Goal: Information Seeking & Learning: Learn about a topic

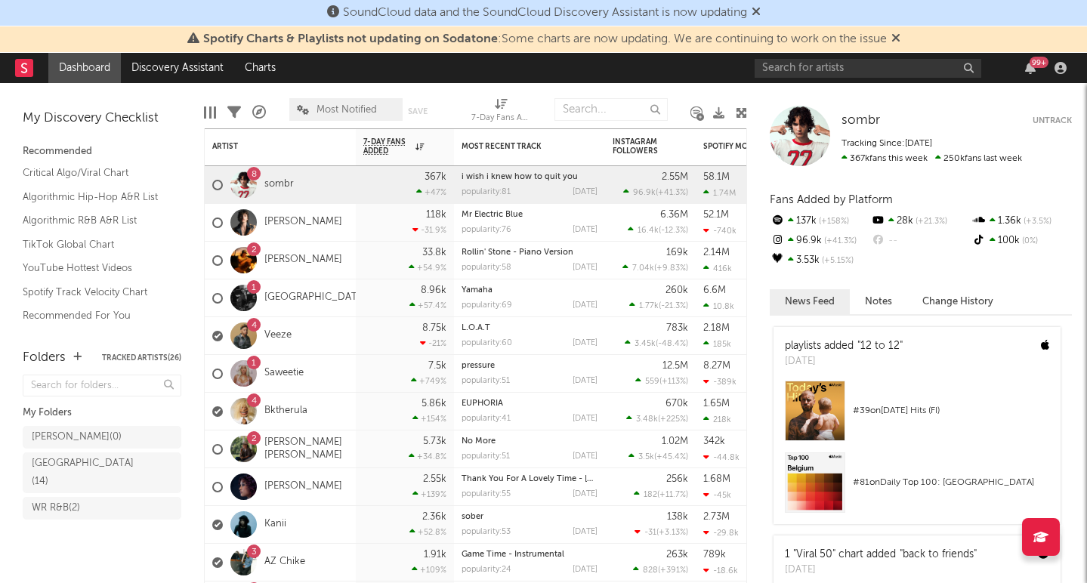
click at [910, 39] on div "Spotify Charts & Playlists not updating on Sodatone : Some charts are now updat…" at bounding box center [543, 39] width 1087 height 26
click at [900, 36] on icon at bounding box center [895, 38] width 9 height 12
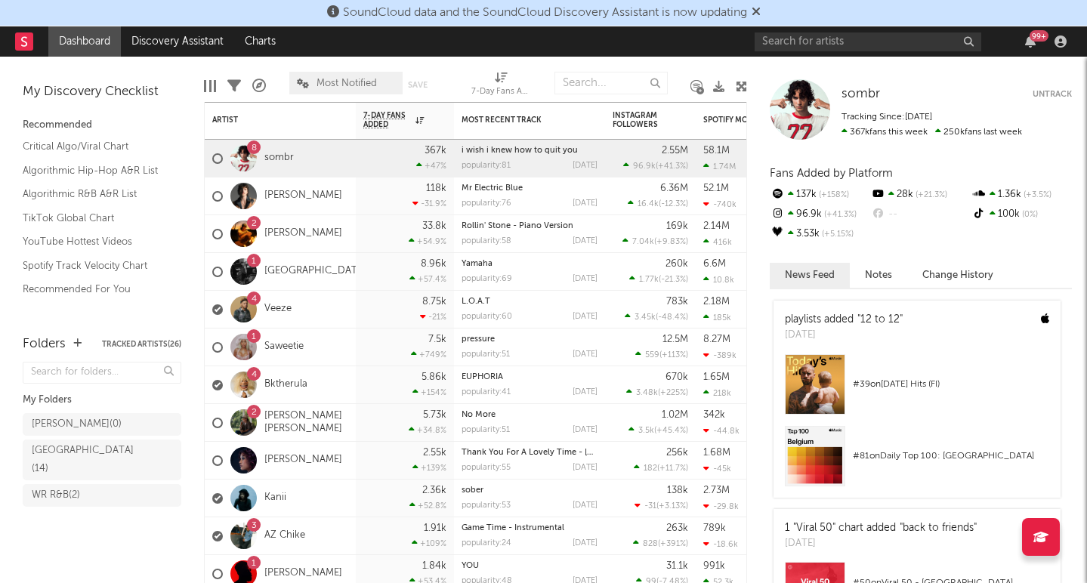
click at [761, 10] on icon at bounding box center [755, 11] width 9 height 12
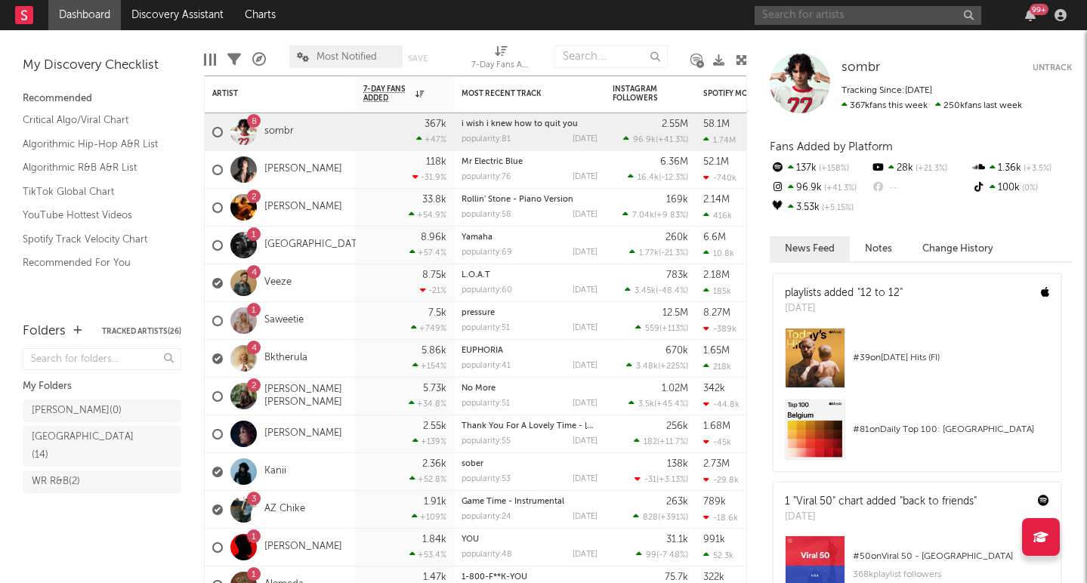
click at [806, 19] on input "text" at bounding box center [867, 15] width 227 height 19
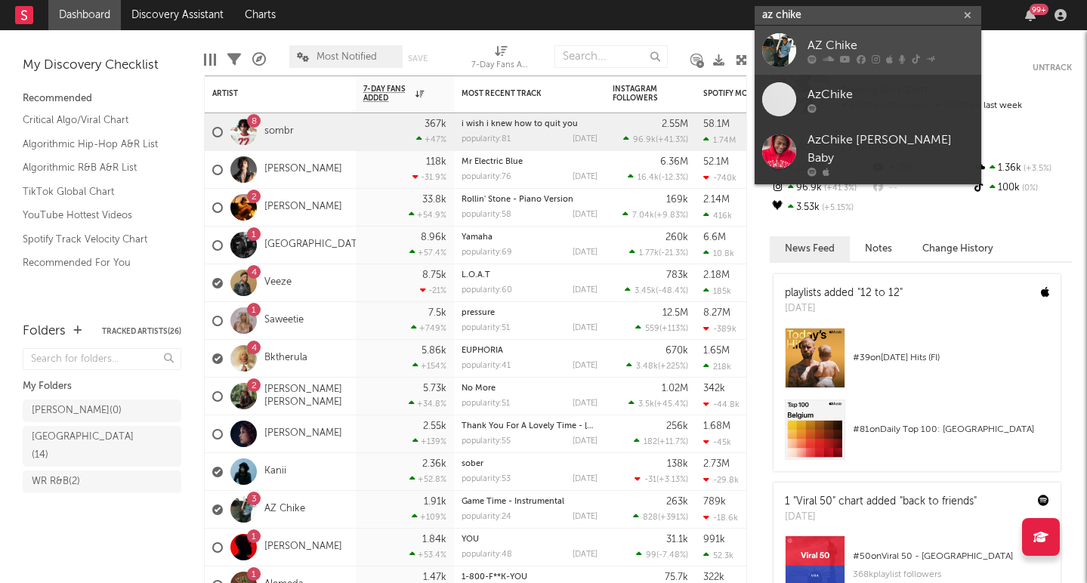
type input "az chike"
click at [828, 47] on div "AZ Chike" at bounding box center [890, 45] width 166 height 18
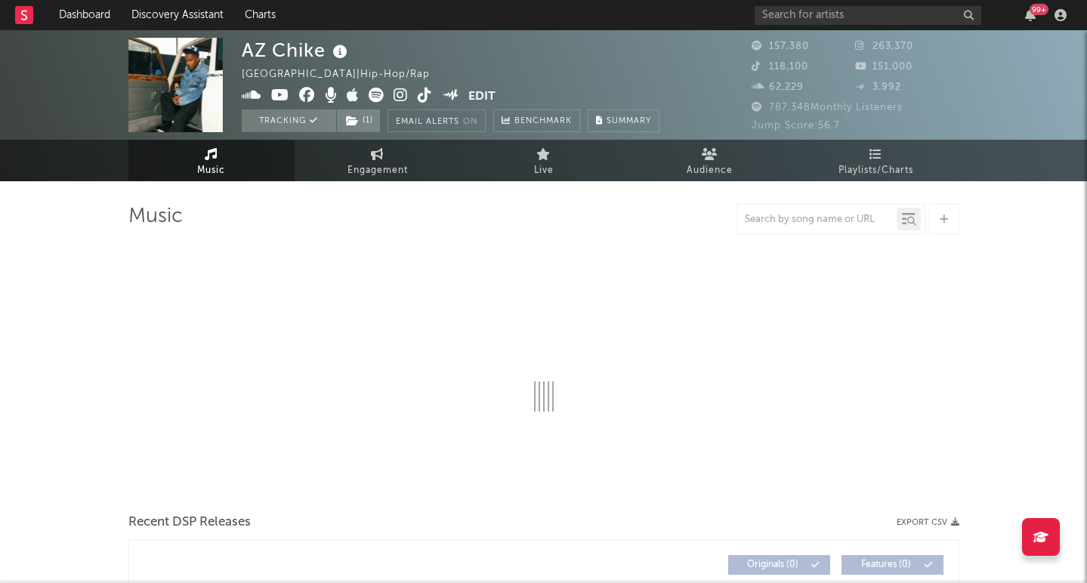
select select "6m"
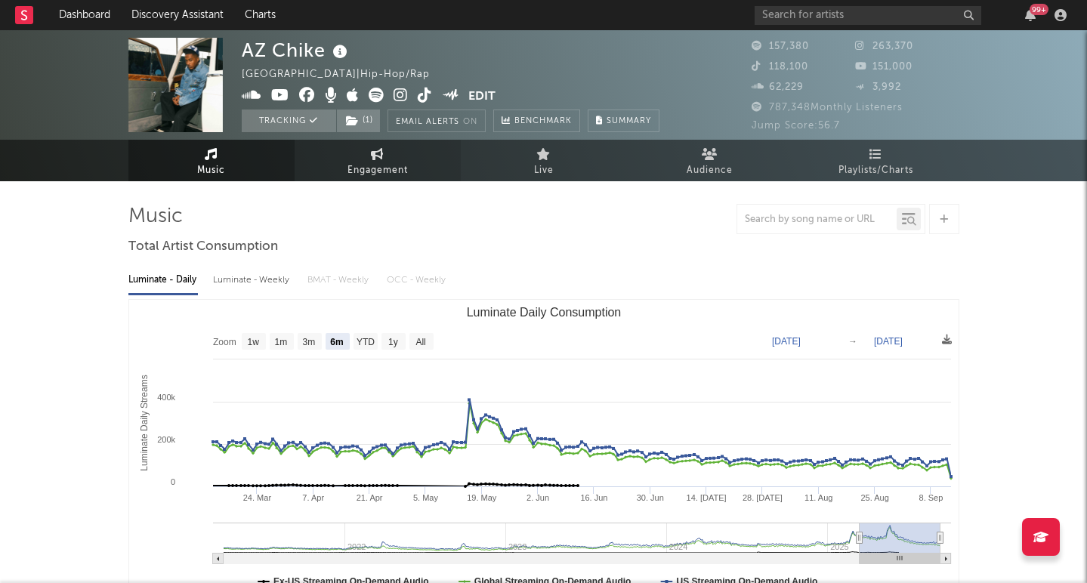
click at [385, 158] on link "Engagement" at bounding box center [378, 161] width 166 height 42
select select "1w"
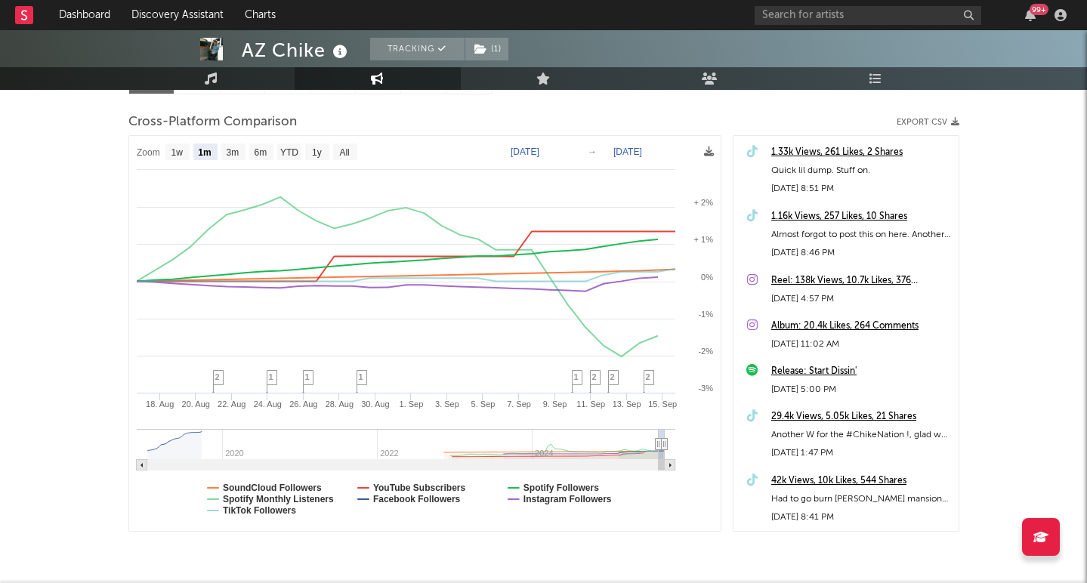
scroll to position [187, 0]
click at [179, 151] on text "1w" at bounding box center [177, 152] width 12 height 11
select select "1w"
type input "[DATE]"
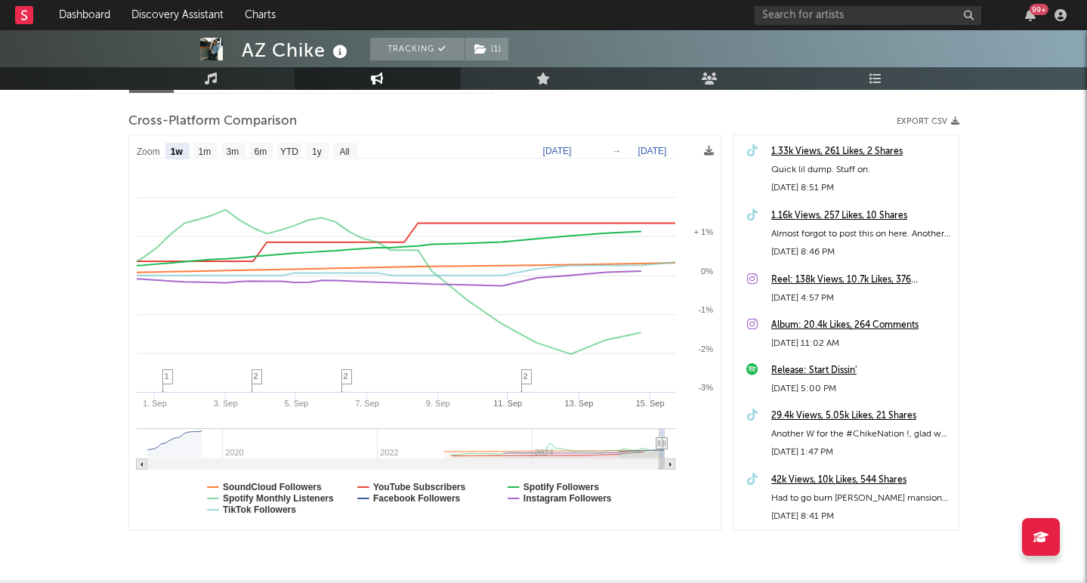
select select "1w"
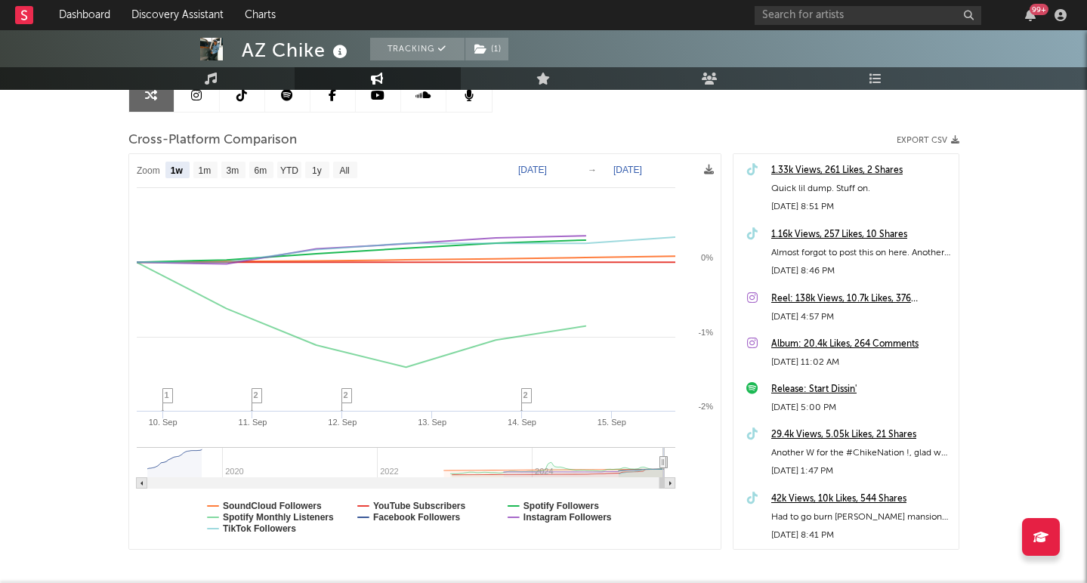
scroll to position [164, 0]
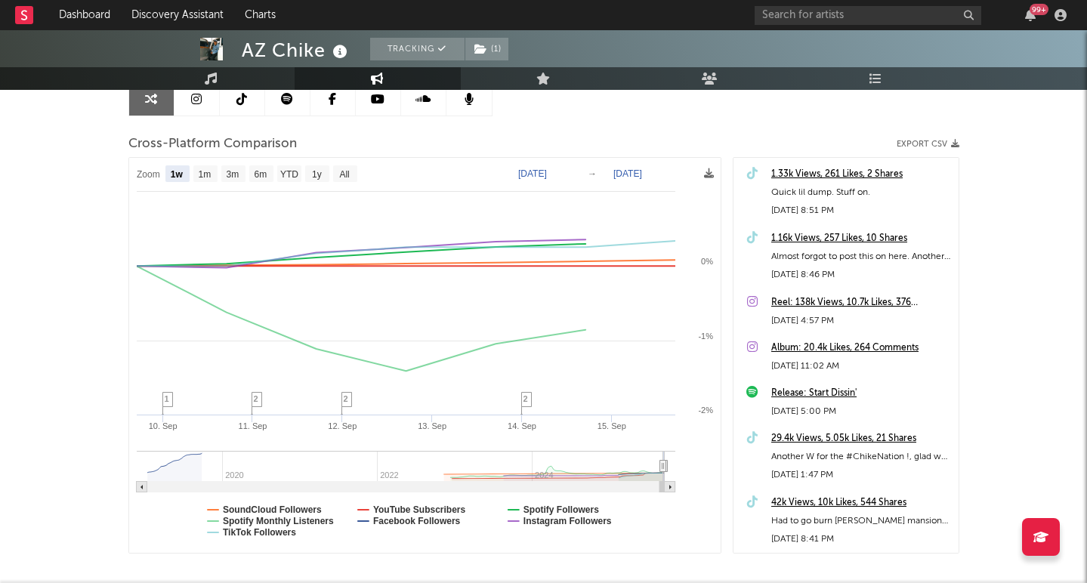
click at [192, 106] on link at bounding box center [196, 99] width 45 height 34
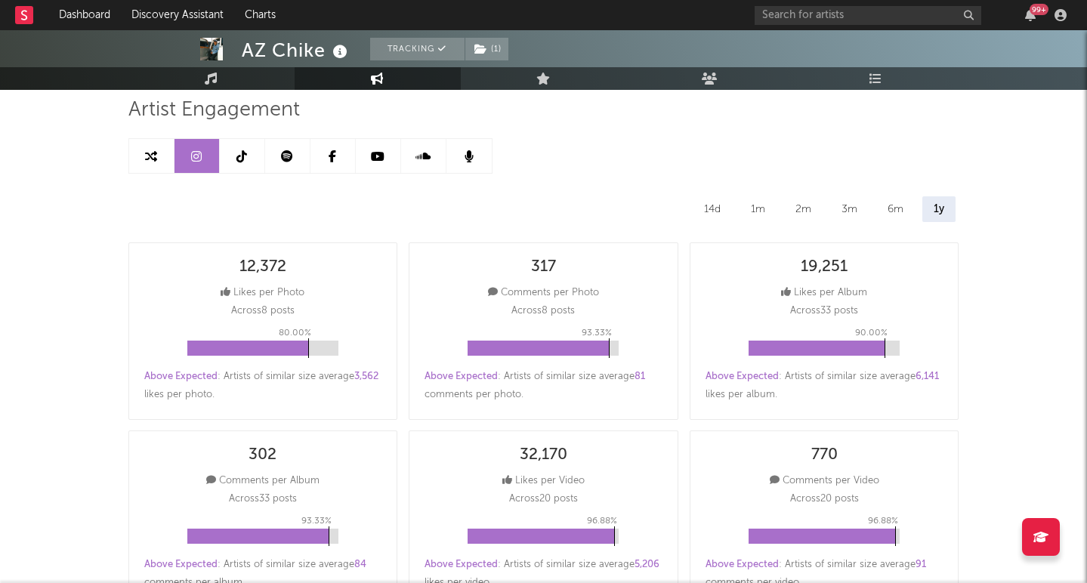
scroll to position [105, 0]
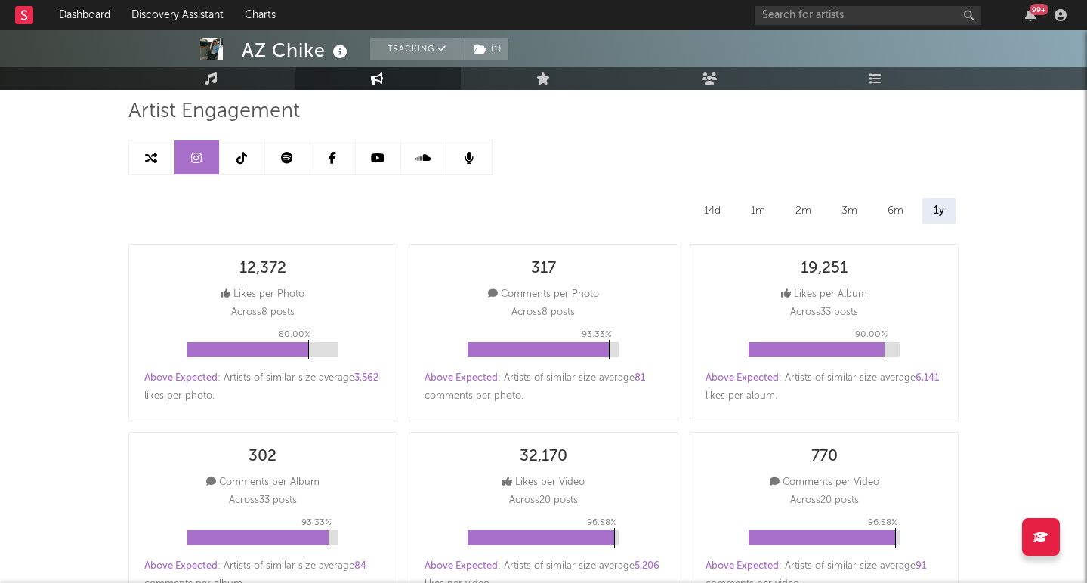
click at [699, 213] on div "14d" at bounding box center [712, 211] width 39 height 26
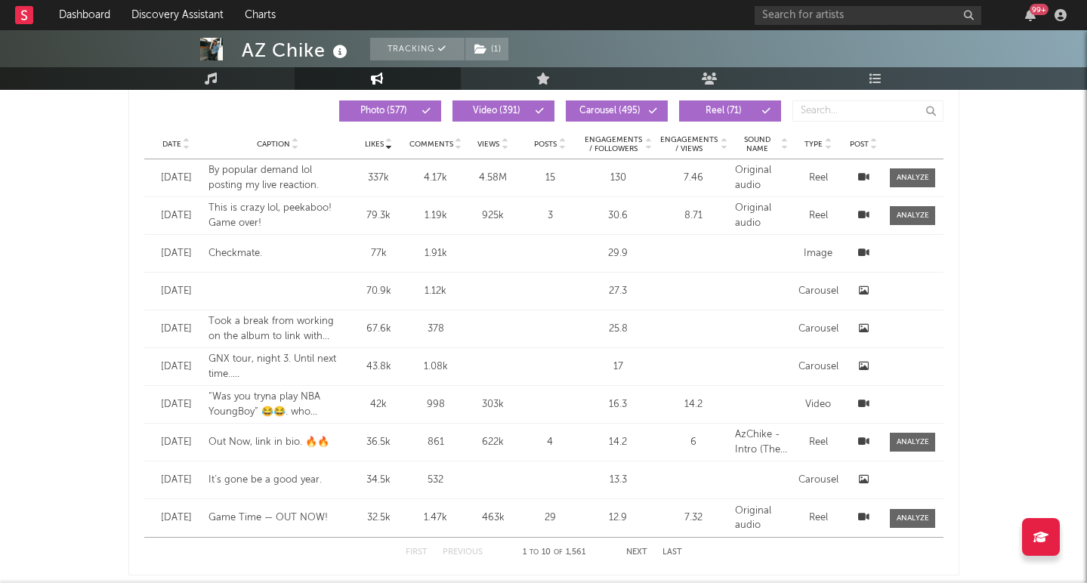
scroll to position [1302, 0]
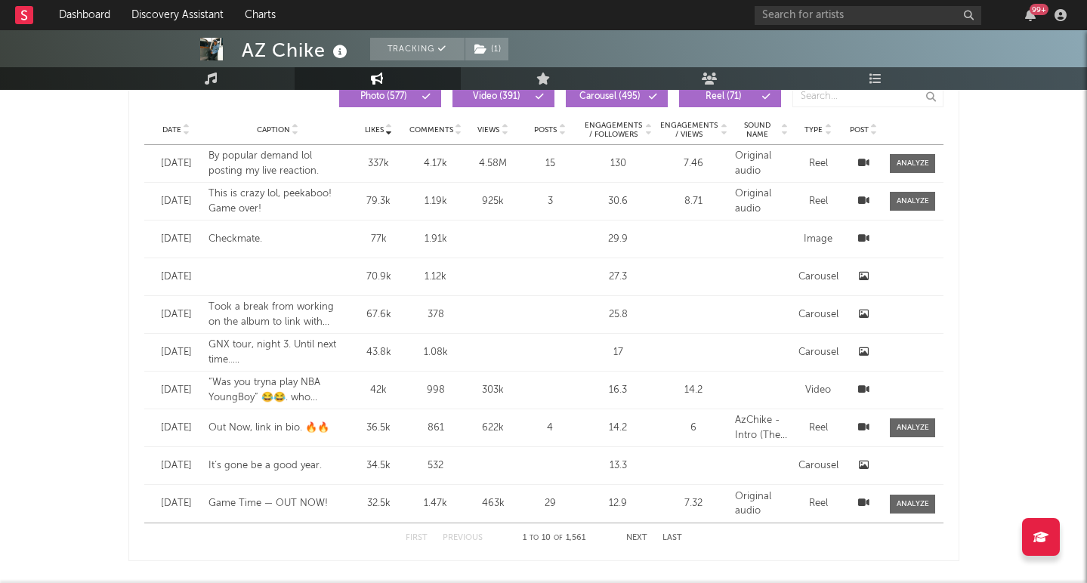
click at [173, 131] on span "Date" at bounding box center [171, 129] width 19 height 9
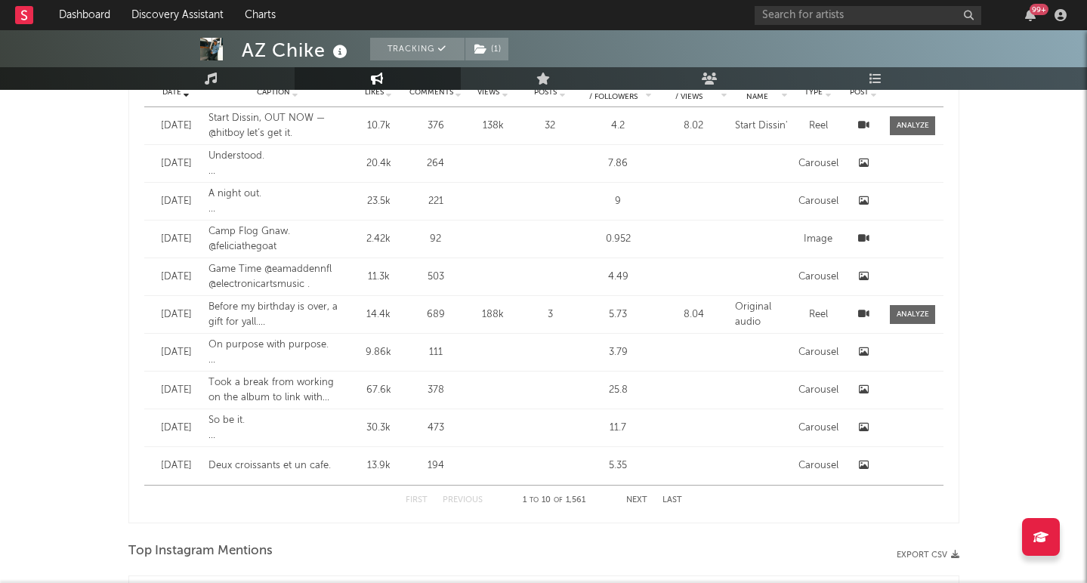
scroll to position [1328, 0]
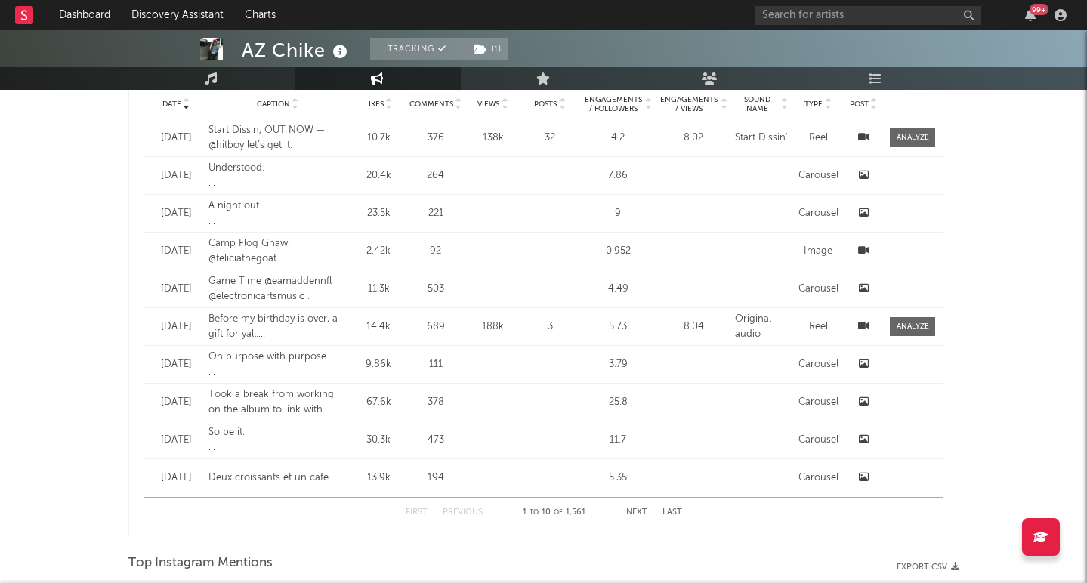
click at [387, 104] on icon at bounding box center [389, 107] width 8 height 6
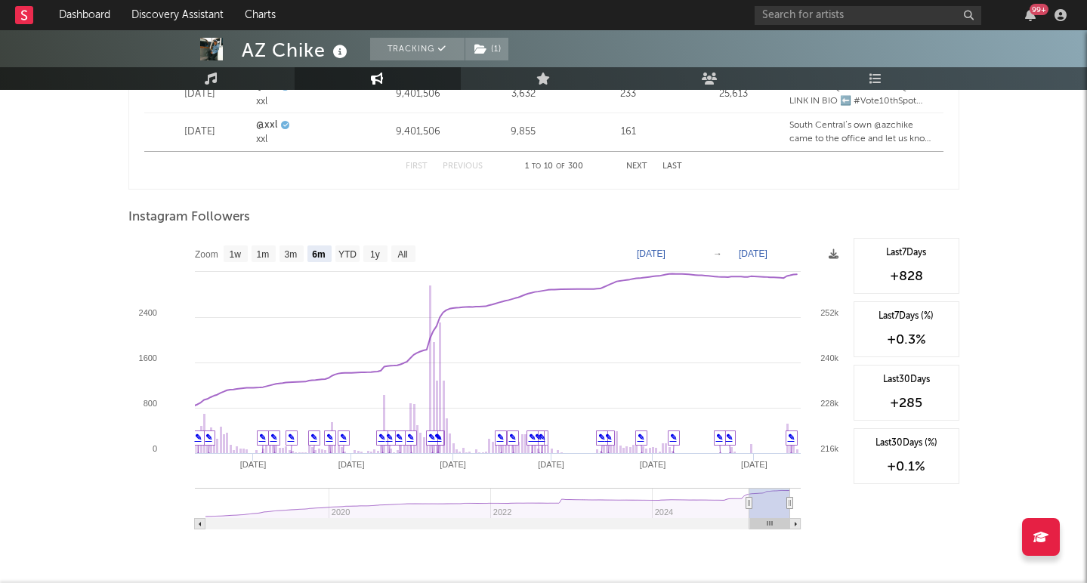
scroll to position [2285, 0]
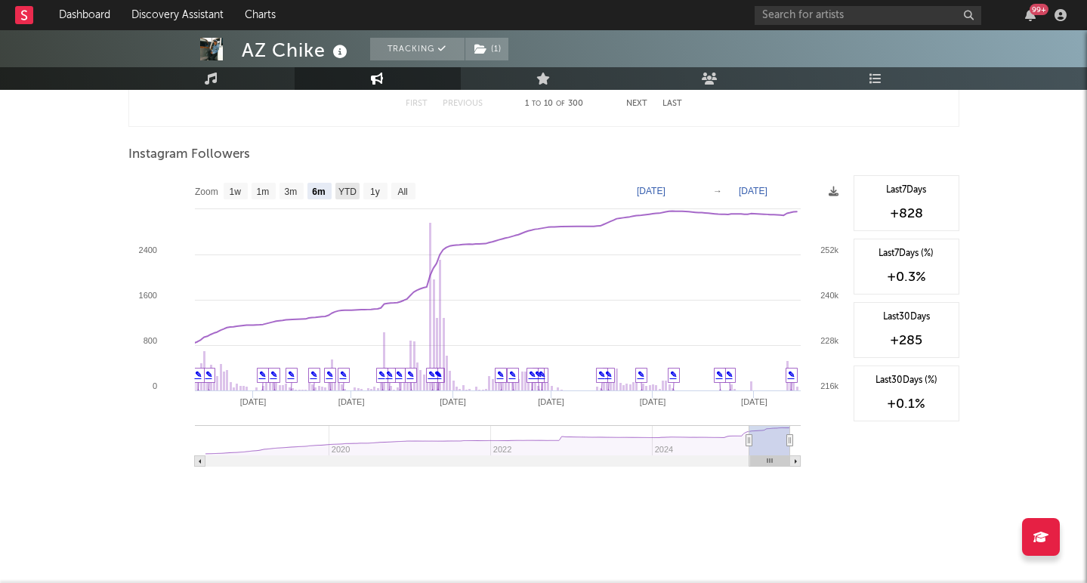
click at [345, 187] on text "YTD" at bounding box center [347, 192] width 18 height 11
select select "YTD"
type input "[DATE]"
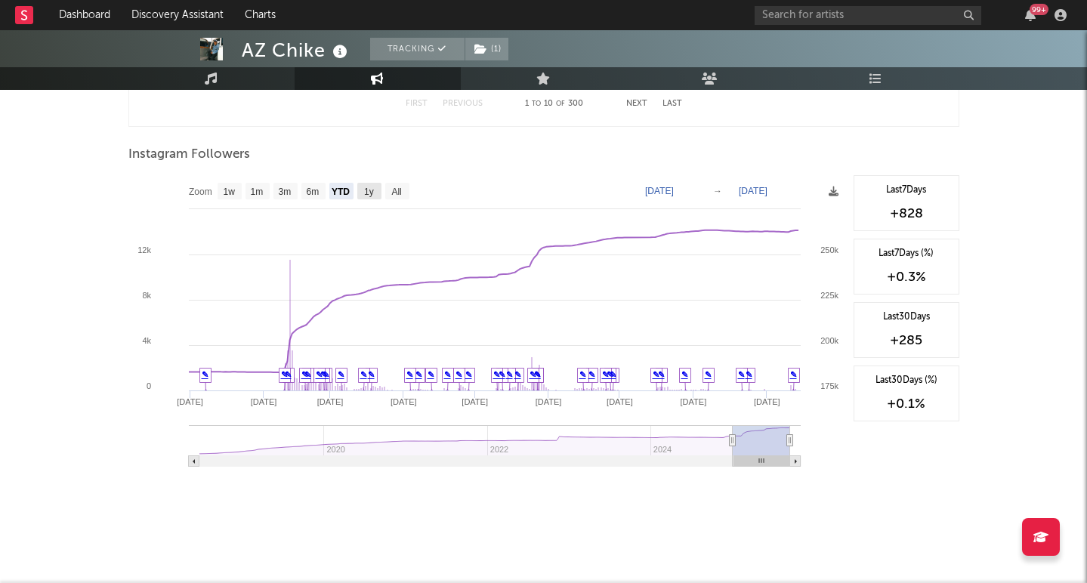
click at [369, 193] on text "1y" at bounding box center [369, 192] width 10 height 11
select select "1y"
type input "[DATE]"
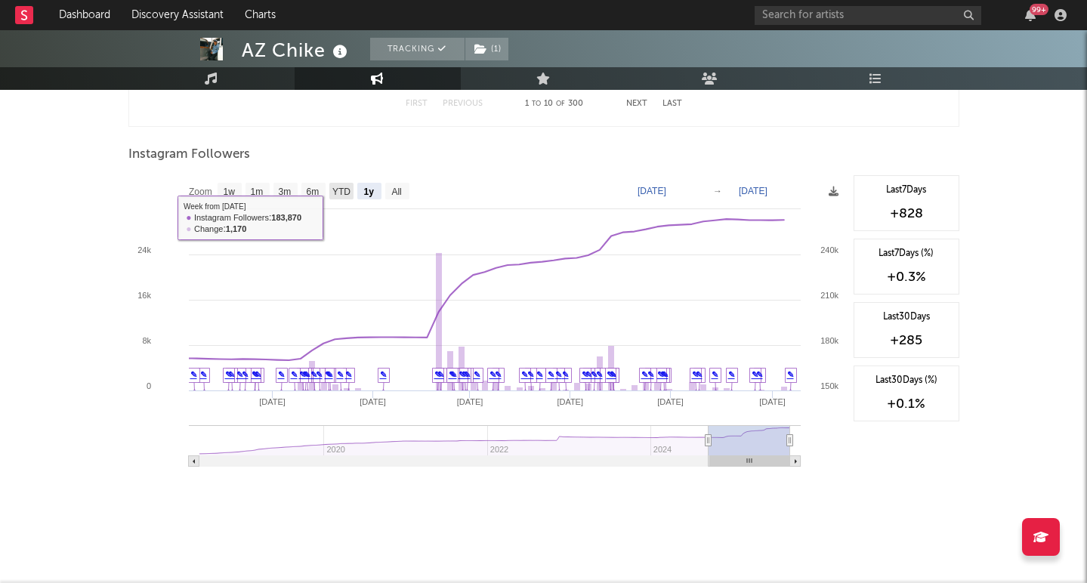
click at [340, 194] on text "YTD" at bounding box center [341, 192] width 18 height 11
select select "YTD"
type input "[DATE]"
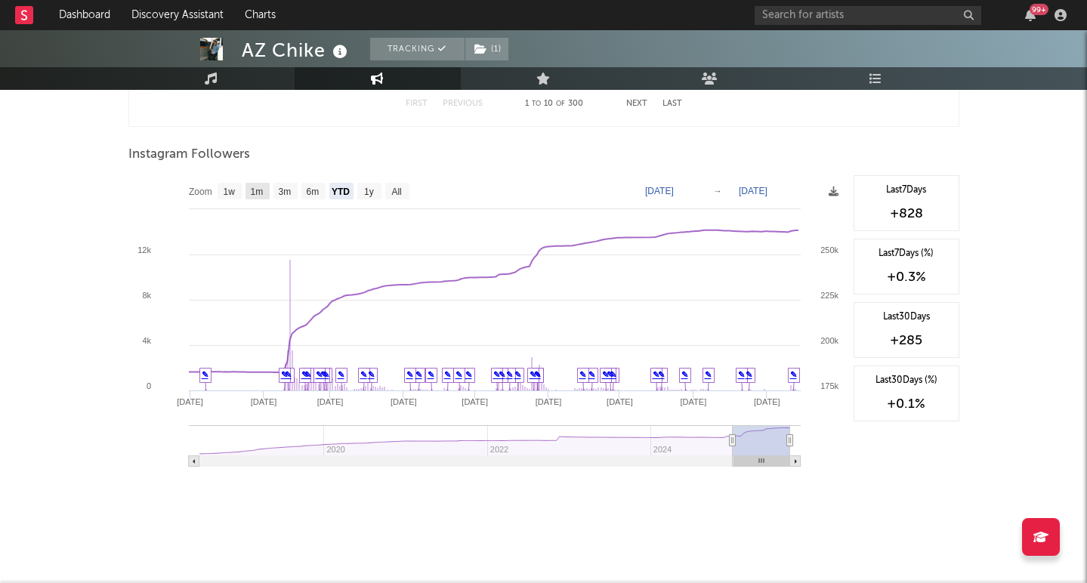
click at [258, 187] on text "1m" at bounding box center [256, 192] width 13 height 11
select select "1m"
type input "[DATE]"
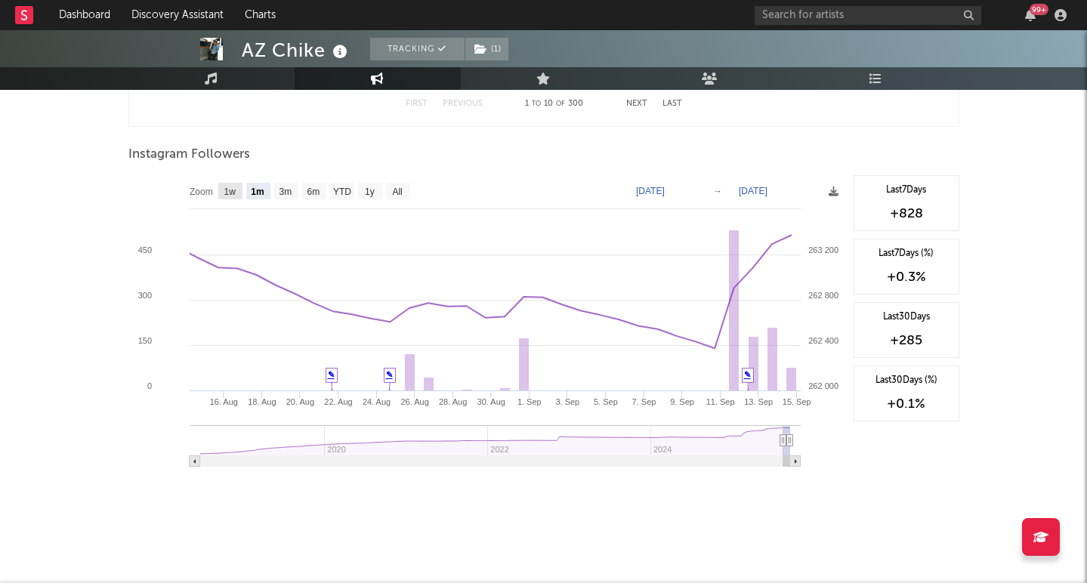
click at [237, 189] on rect at bounding box center [230, 191] width 24 height 17
select select "1w"
type input "[DATE]"
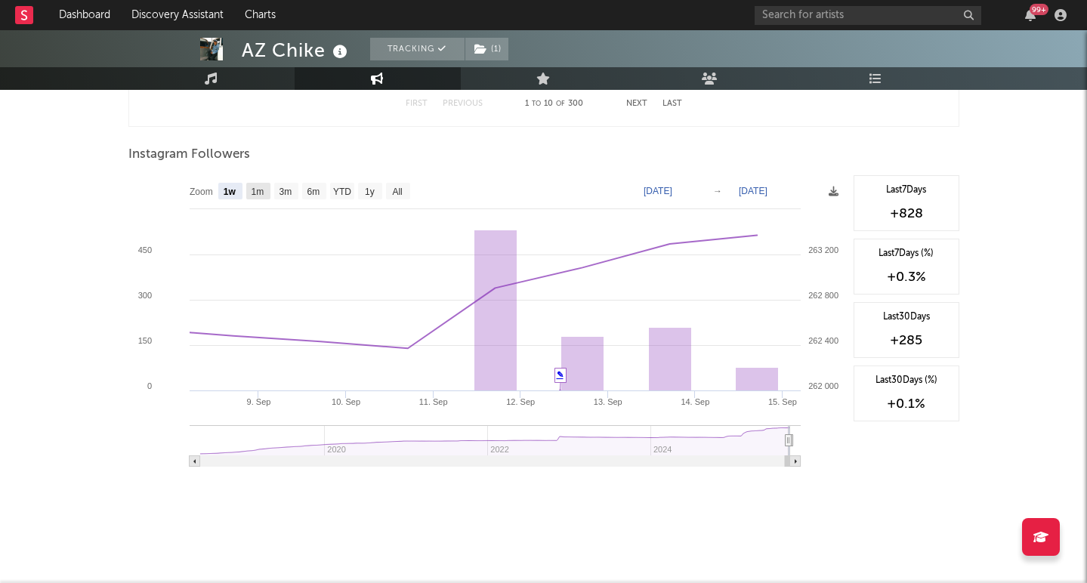
click at [261, 191] on text "1m" at bounding box center [257, 192] width 13 height 11
select select "1m"
type input "[DATE]"
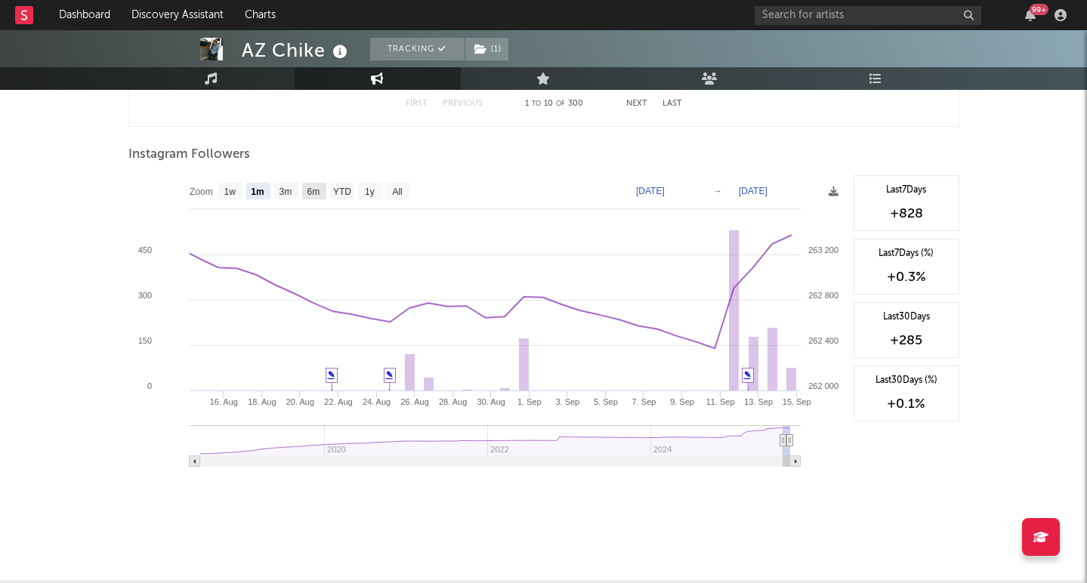
click at [310, 190] on text "6m" at bounding box center [313, 192] width 13 height 11
select select "6m"
type input "[DATE]"
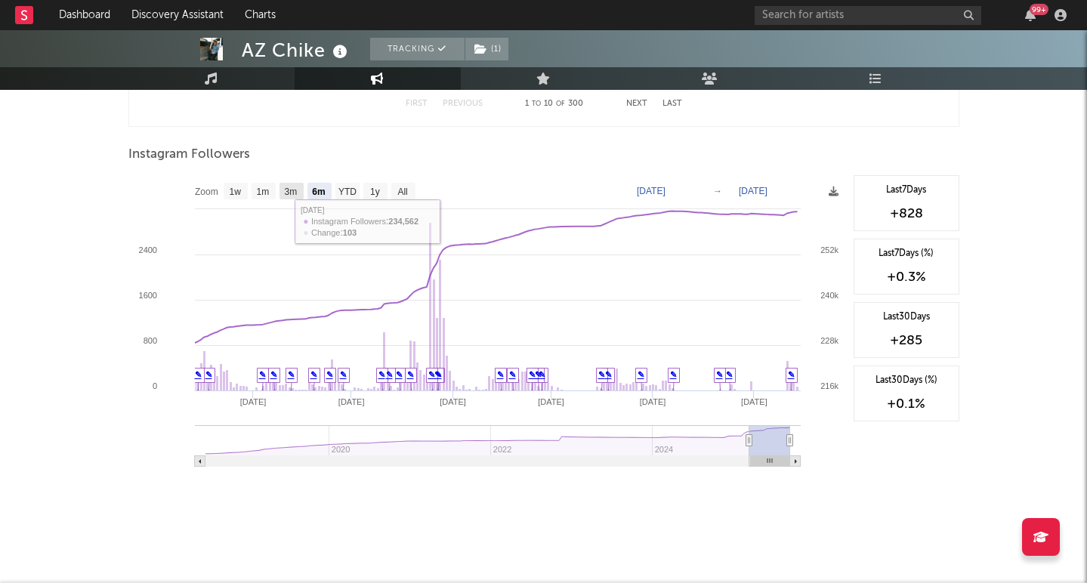
click at [292, 192] on text "3m" at bounding box center [290, 192] width 13 height 11
select select "3m"
type input "[DATE]"
